Goal: Task Accomplishment & Management: Use online tool/utility

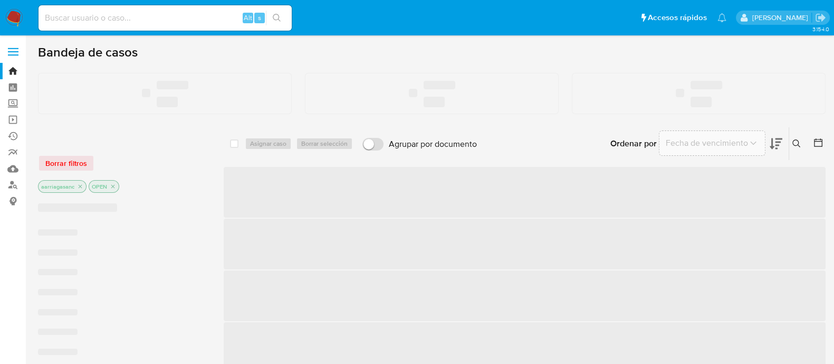
click at [11, 109] on label "Screening" at bounding box center [63, 104] width 126 height 16
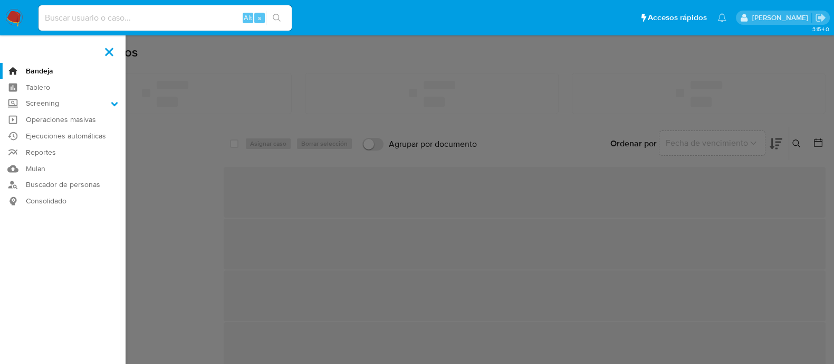
click at [0, 0] on input "Screening" at bounding box center [0, 0] width 0 height 0
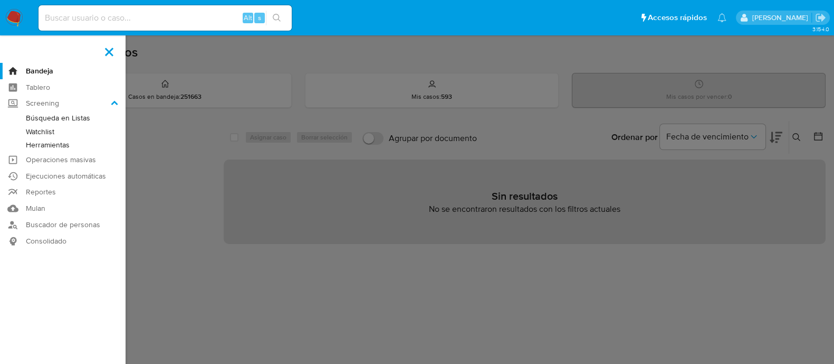
click at [51, 130] on link "Watchlist" at bounding box center [63, 131] width 126 height 13
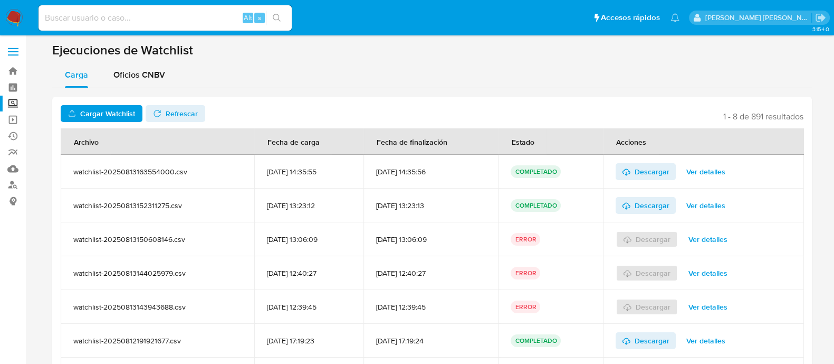
click at [127, 112] on span "Cargar Watchlist" at bounding box center [107, 113] width 55 height 17
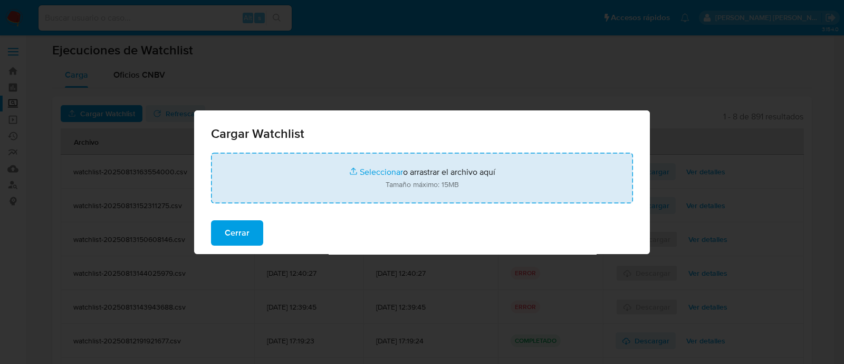
click at [371, 173] on input "file" at bounding box center [422, 177] width 422 height 51
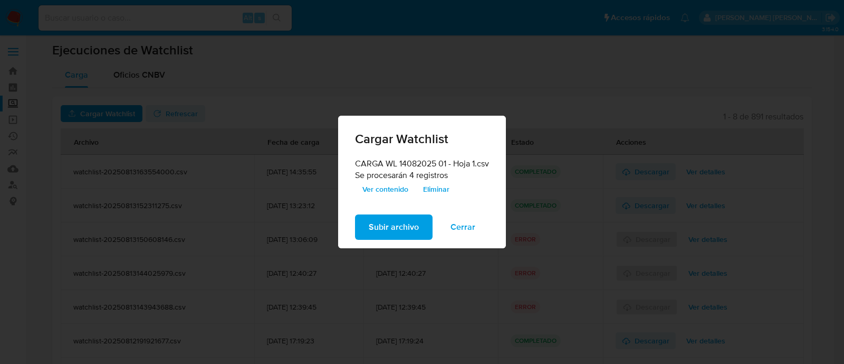
click at [403, 228] on span "Subir archivo" at bounding box center [394, 226] width 50 height 23
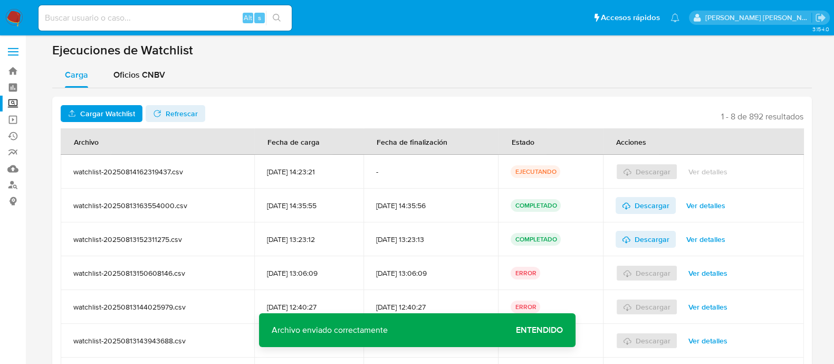
click at [533, 330] on span "Entendido" at bounding box center [539, 330] width 47 height 0
